Goal: Information Seeking & Learning: Learn about a topic

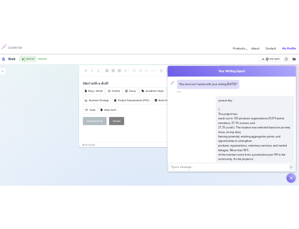
scroll to position [0, 0]
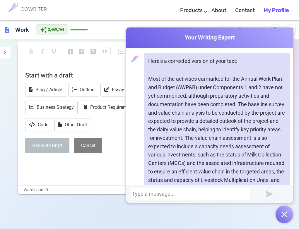
click at [155, 195] on div at bounding box center [190, 194] width 117 height 6
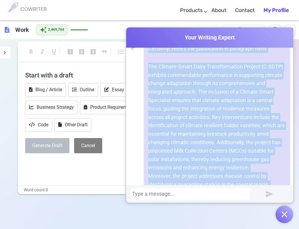
scroll to position [2381, 0]
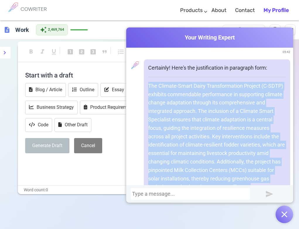
drag, startPoint x: 237, startPoint y: 130, endPoint x: 144, endPoint y: 95, distance: 100.3
click at [144, 95] on div "Certainly! Here's the justification in paragraph form: The Climate-Smart Dairy …" at bounding box center [217, 221] width 147 height 324
copy div "The Climate-Smart Dairy Transformation Project (C-SDTP) exhibits commendable pe…"
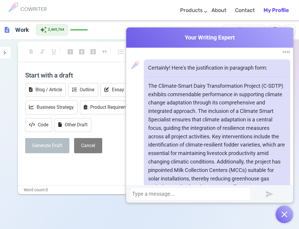
click at [142, 195] on div at bounding box center [190, 194] width 117 height 6
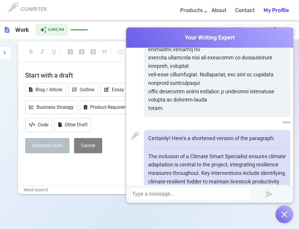
scroll to position [2992, 0]
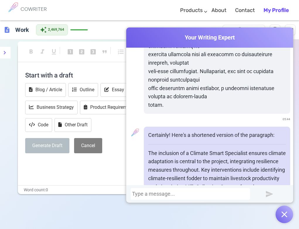
drag, startPoint x: 228, startPoint y: 137, endPoint x: 166, endPoint y: 164, distance: 67.0
click at [148, 162] on p "The inclusion of a Climate Smart Specialist ensures climate adaptation is centr…" at bounding box center [217, 221] width 138 height 144
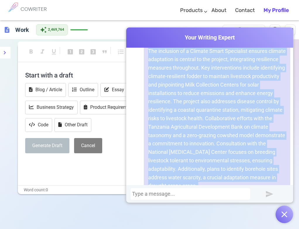
scroll to position [3151, 0]
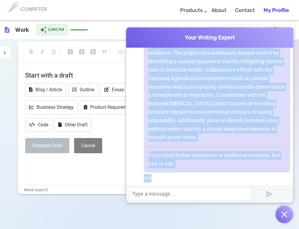
drag, startPoint x: 144, startPoint y: 160, endPoint x: 212, endPoint y: 108, distance: 85.6
click at [232, 137] on p "The inclusion of a Climate Smart Specialist ensures climate adaptation is centr…" at bounding box center [217, 71] width 138 height 144
copy p "The inclusion of a Climate Smart Specialist ensures climate adaptation is centr…"
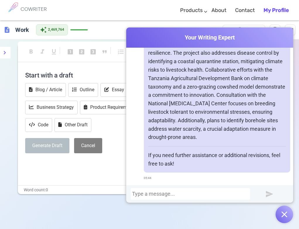
click at [154, 198] on div at bounding box center [191, 194] width 120 height 12
click at [157, 195] on div at bounding box center [190, 194] width 117 height 6
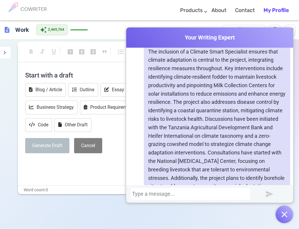
scroll to position [3523, 0]
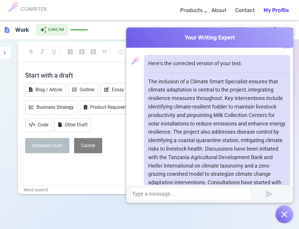
drag, startPoint x: 256, startPoint y: 139, endPoint x: 143, endPoint y: 91, distance: 122.9
click at [144, 91] on div "Here's the corrected version of your text: If you need further assistance or ad…" at bounding box center [217, 157] width 147 height 205
copy p "The inclusion of a Climate Smart Specialist ensures that climate adaptation is …"
click at [213, 76] on div "Here's the corrected version of your text: If you need further assistance or ad…" at bounding box center [217, 157] width 147 height 205
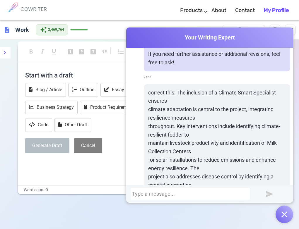
scroll to position [3230, 0]
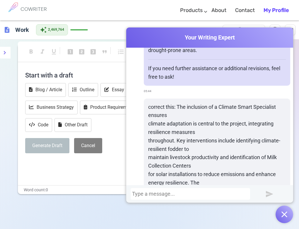
click at [204, 193] on div at bounding box center [190, 194] width 117 height 6
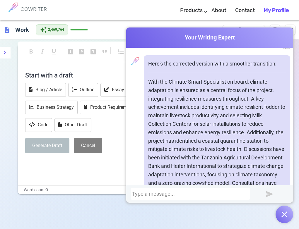
scroll to position [4004, 0]
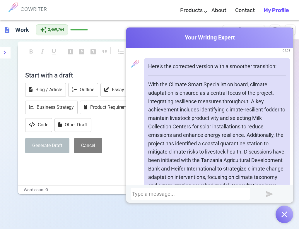
drag, startPoint x: 204, startPoint y: 139, endPoint x: 144, endPoint y: 94, distance: 75.0
click at [144, 94] on div "Here's the corrected version with a smoother transition: If there's anything el…" at bounding box center [217, 165] width 147 height 214
copy p "With the Climate Smart Specialist on board, climate adaptation is ensured as a …"
click at [156, 198] on div at bounding box center [191, 194] width 120 height 12
click at [158, 192] on div at bounding box center [190, 194] width 117 height 6
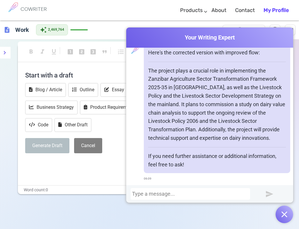
scroll to position [4386, 0]
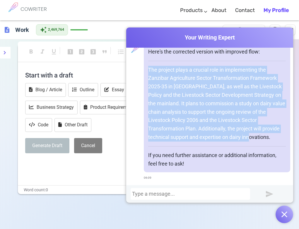
drag, startPoint x: 142, startPoint y: 69, endPoint x: 267, endPoint y: 138, distance: 142.2
click at [267, 138] on div "Here's the corrected version with improved flow: The project plays a crucial ro…" at bounding box center [217, 108] width 147 height 130
click at [237, 122] on p "The project plays a crucial role in implementing the Zanzibar Agriculture Secto…" at bounding box center [217, 104] width 138 height 76
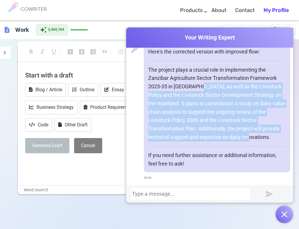
drag, startPoint x: 193, startPoint y: 87, endPoint x: 257, endPoint y: 128, distance: 76.1
click at [274, 137] on p "The project plays a crucial role in implementing the Zanzibar Agriculture Secto…" at bounding box center [217, 104] width 138 height 76
copy p "as well as the Livestock Policy and the Livestock Sector Development Strategy o…"
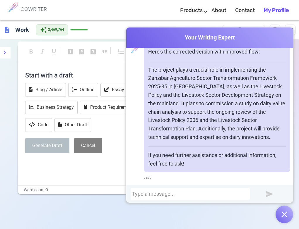
click at [156, 197] on div at bounding box center [190, 194] width 117 height 6
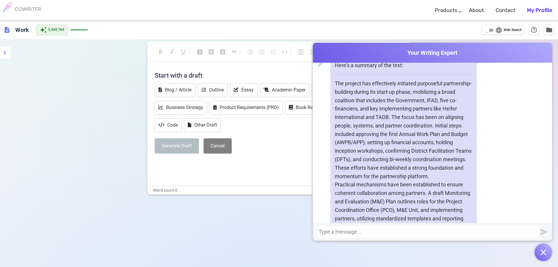
scroll to position [5278, 0]
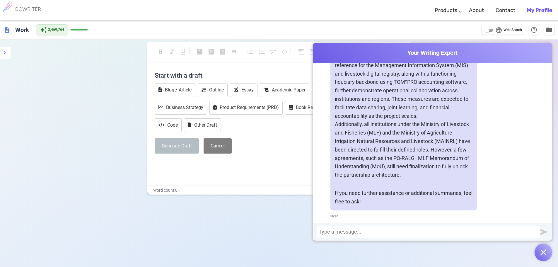
click at [361, 234] on div at bounding box center [429, 232] width 220 height 6
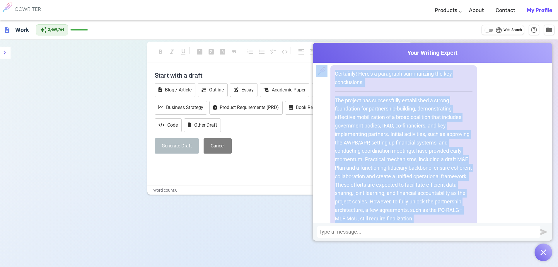
scroll to position [5431, 0]
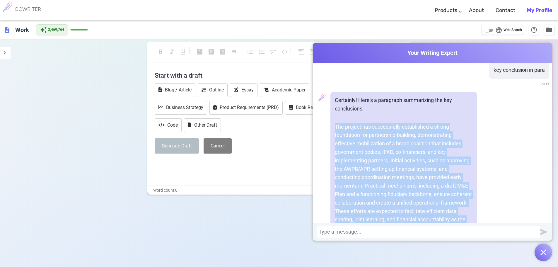
drag, startPoint x: 466, startPoint y: 175, endPoint x: 325, endPoint y: 136, distance: 146.1
click at [325, 136] on div "Certainly! Here's a paragraph summarizing the key conclusions: The project has …" at bounding box center [433, 191] width 234 height 198
copy p "The project has successfully established a strong foundation for partnership-bu…"
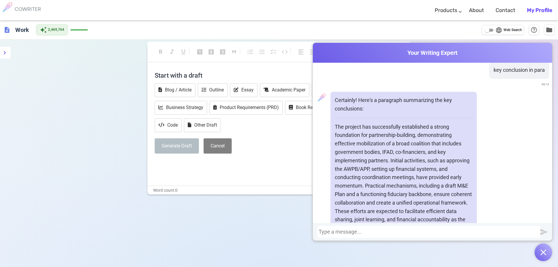
click at [381, 232] on div at bounding box center [429, 232] width 220 height 6
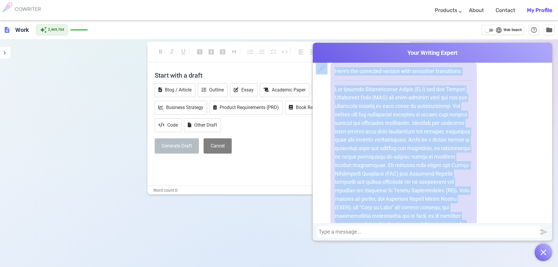
scroll to position [5920, 0]
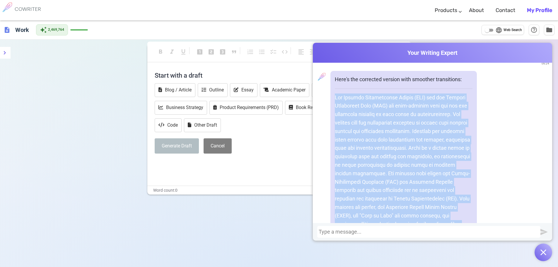
drag, startPoint x: 461, startPoint y: 177, endPoint x: 334, endPoint y: 102, distance: 147.4
click at [335, 103] on p at bounding box center [404, 177] width 138 height 169
copy p "The Project Coordination Office (PCO) and the Project Management Team (PMT) are…"
